Goal: Browse casually

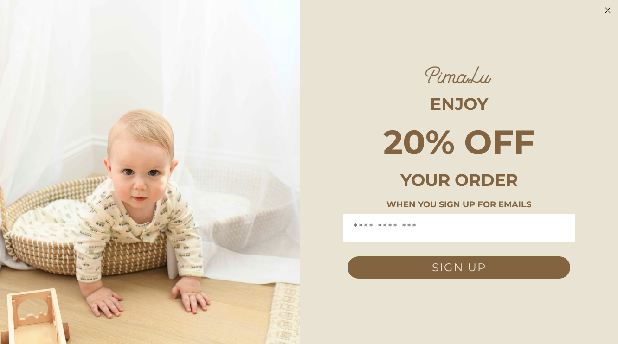
click at [606, 5] on icon "Close dialog" at bounding box center [607, 10] width 11 height 11
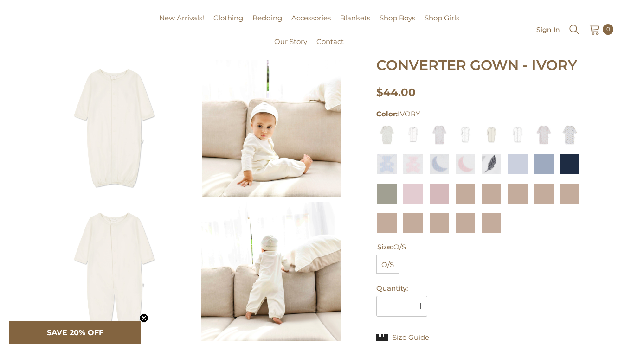
scroll to position [93, 0]
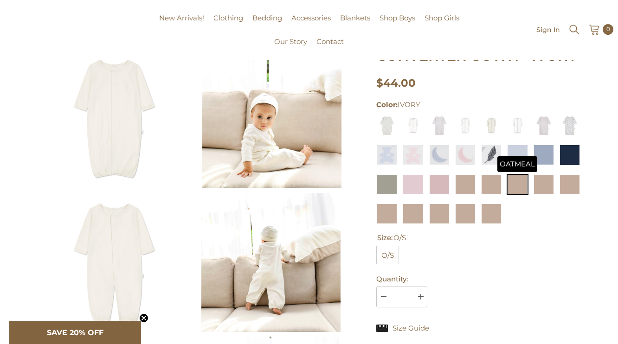
click at [518, 189] on img at bounding box center [517, 184] width 21 height 21
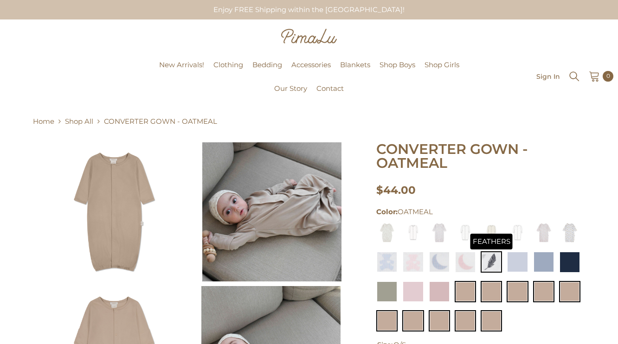
scroll to position [67, 0]
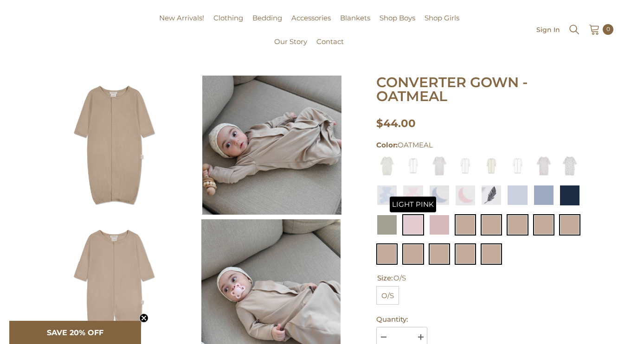
click at [411, 227] on img at bounding box center [412, 224] width 21 height 21
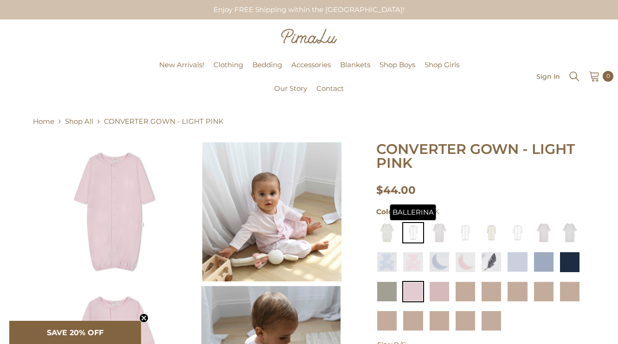
click at [415, 234] on img at bounding box center [412, 232] width 21 height 21
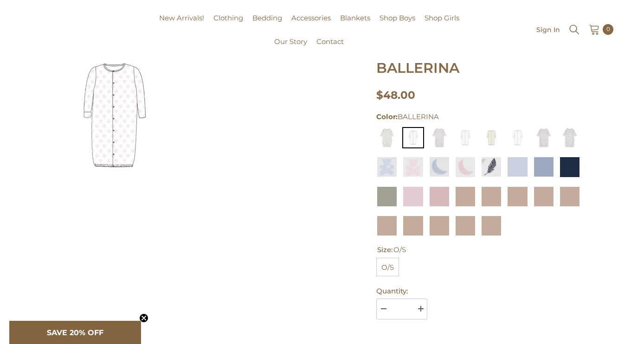
scroll to position [97, 0]
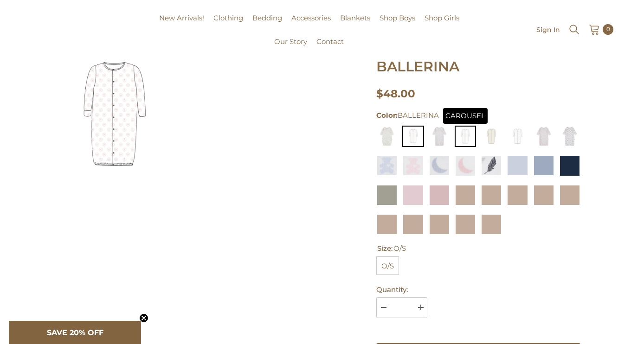
click at [466, 140] on img at bounding box center [465, 136] width 21 height 21
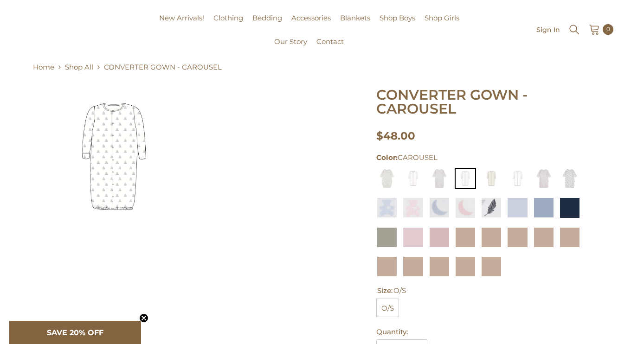
scroll to position [57, 0]
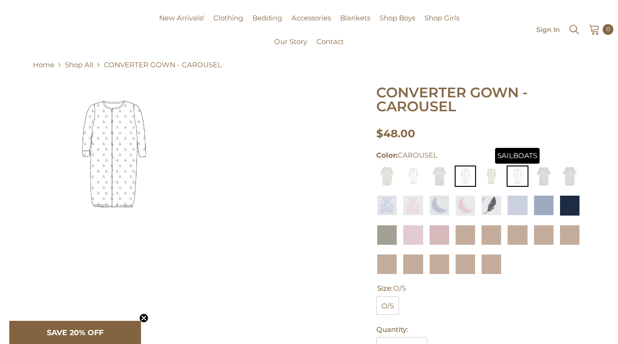
click at [518, 174] on img at bounding box center [517, 176] width 21 height 21
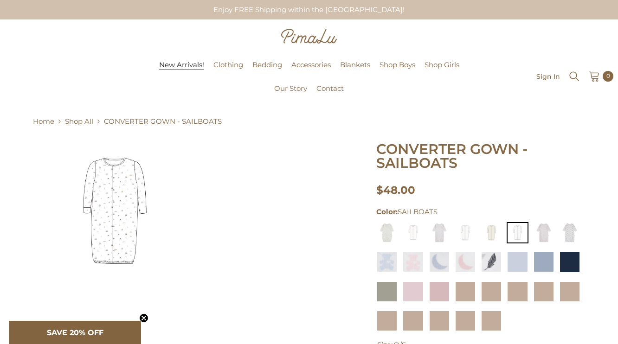
click at [204, 61] on span "New Arrivals!" at bounding box center [181, 64] width 45 height 9
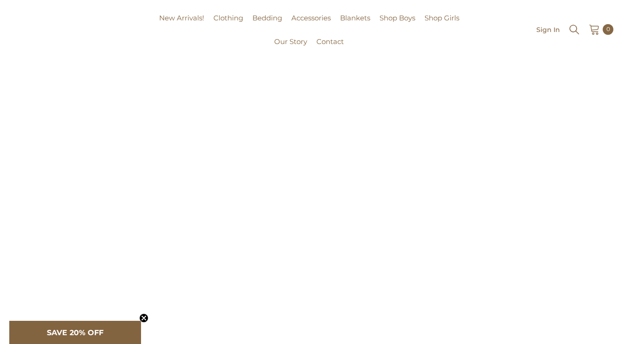
scroll to position [214, 0]
click at [144, 317] on icon "Close teaser" at bounding box center [144, 319] width 4 height 4
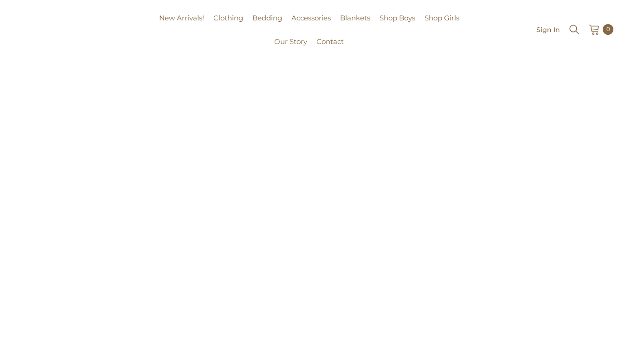
scroll to position [0, 0]
